Goal: Task Accomplishment & Management: Manage account settings

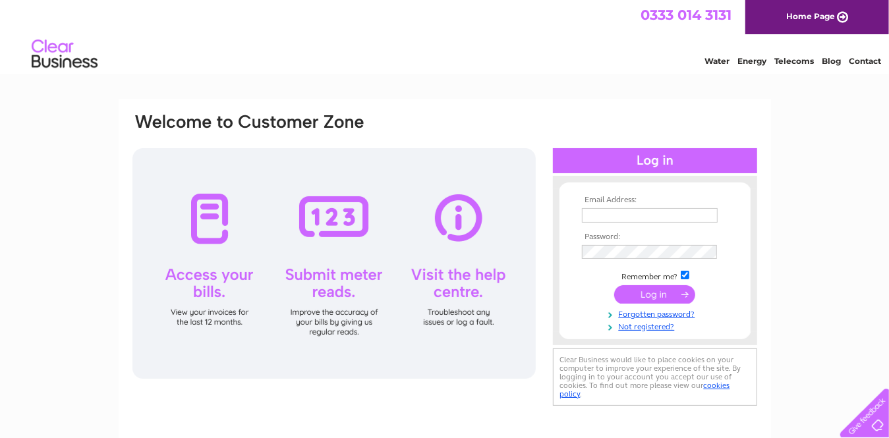
click at [630, 212] on input "text" at bounding box center [650, 215] width 136 height 15
type input "[EMAIL_ADDRESS][DOMAIN_NAME]"
click at [614, 285] on input "submit" at bounding box center [654, 294] width 81 height 18
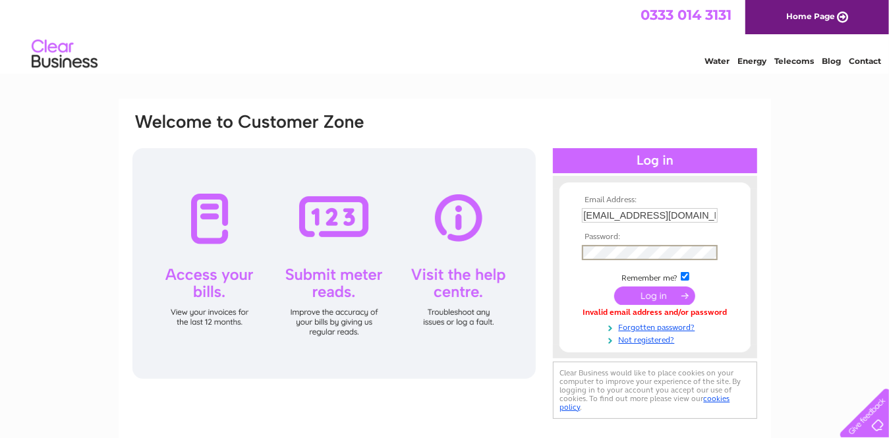
click at [614, 287] on input "submit" at bounding box center [654, 296] width 81 height 18
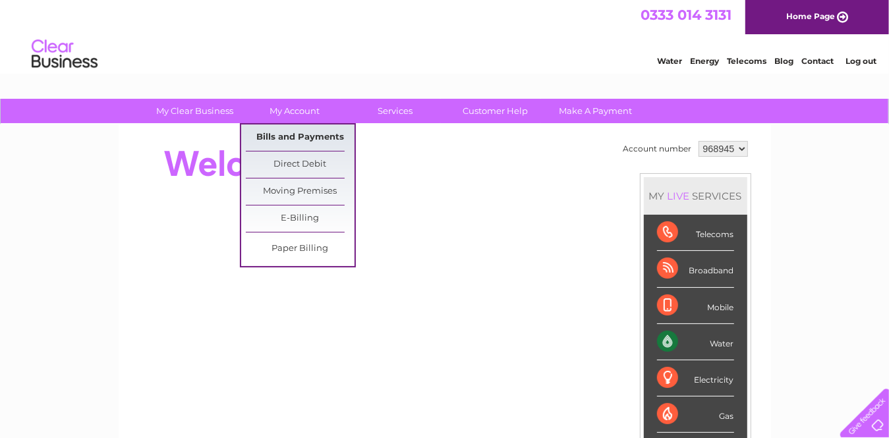
click at [305, 136] on link "Bills and Payments" at bounding box center [300, 138] width 109 height 26
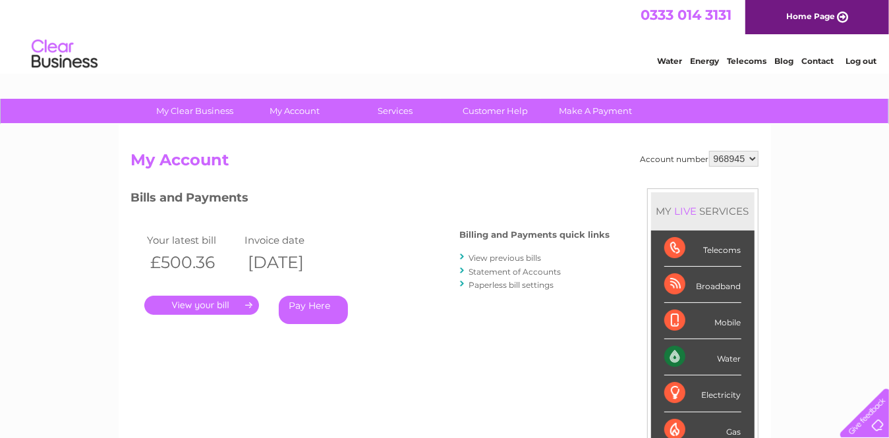
click at [239, 306] on link "." at bounding box center [201, 305] width 115 height 19
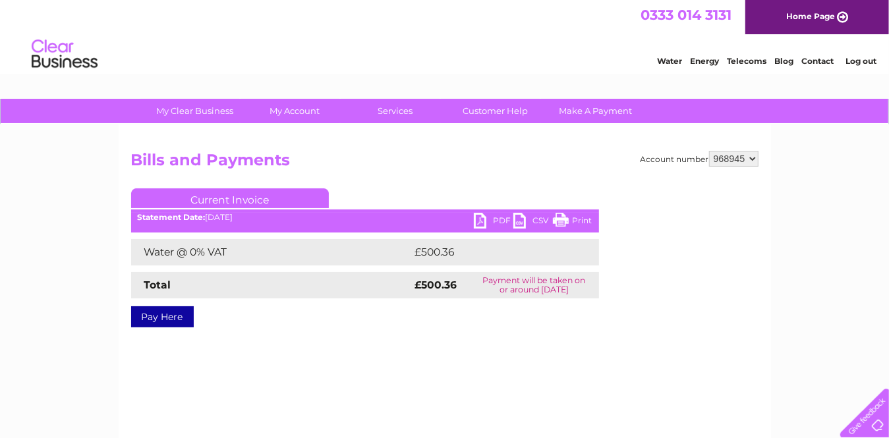
click at [477, 223] on link "PDF" at bounding box center [494, 222] width 40 height 19
click at [873, 59] on link "Log out" at bounding box center [861, 61] width 31 height 10
